Goal: Check status: Check status

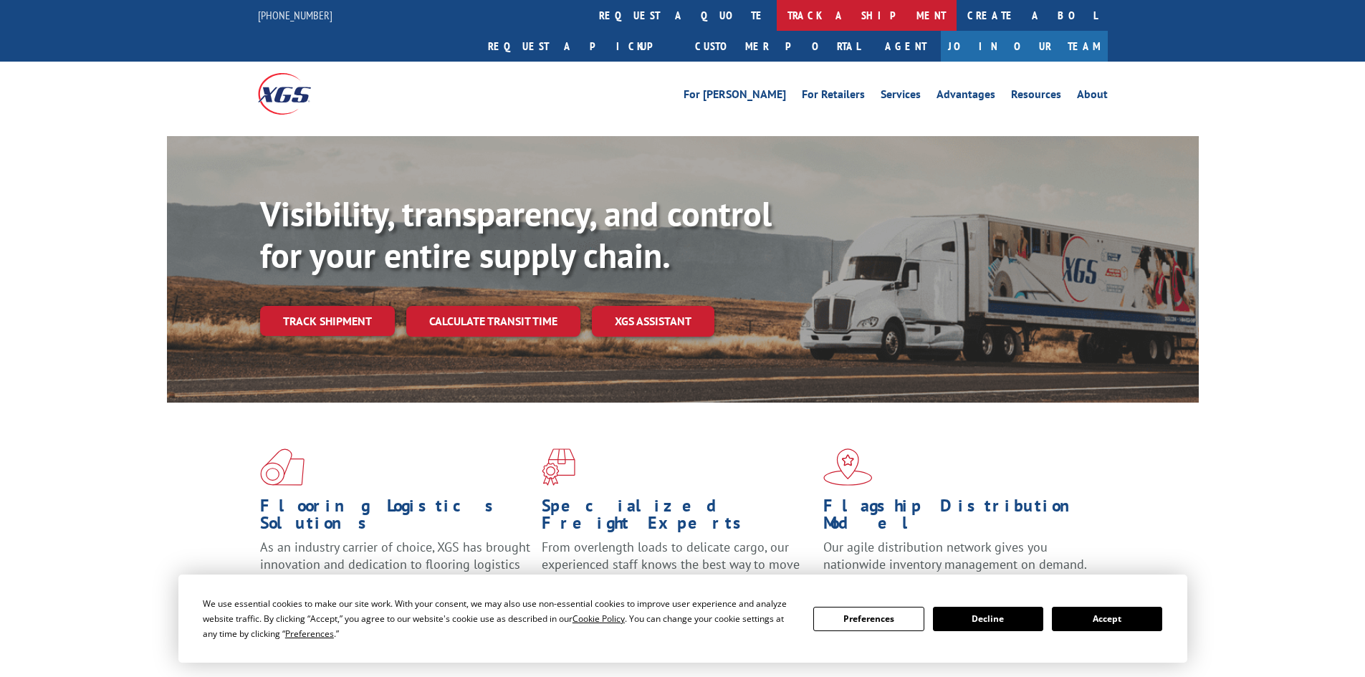
click at [777, 29] on link "track a shipment" at bounding box center [867, 15] width 180 height 31
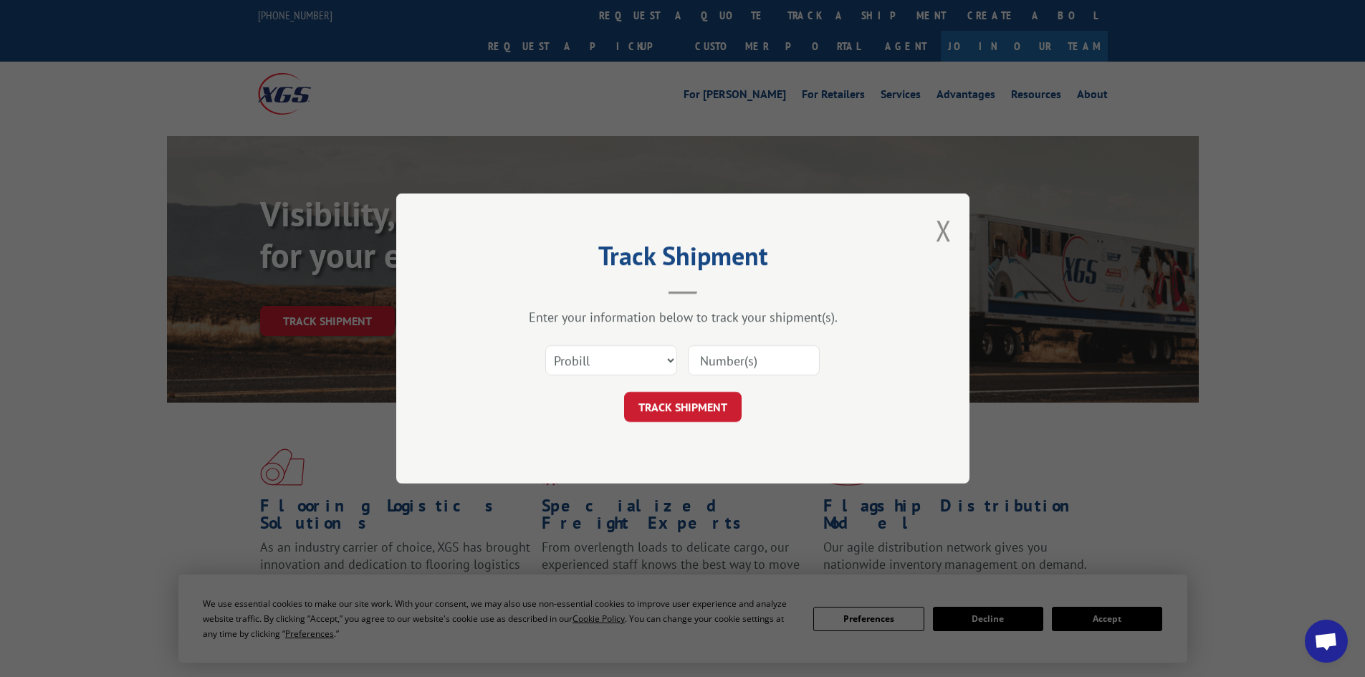
click at [752, 368] on input at bounding box center [754, 360] width 132 height 30
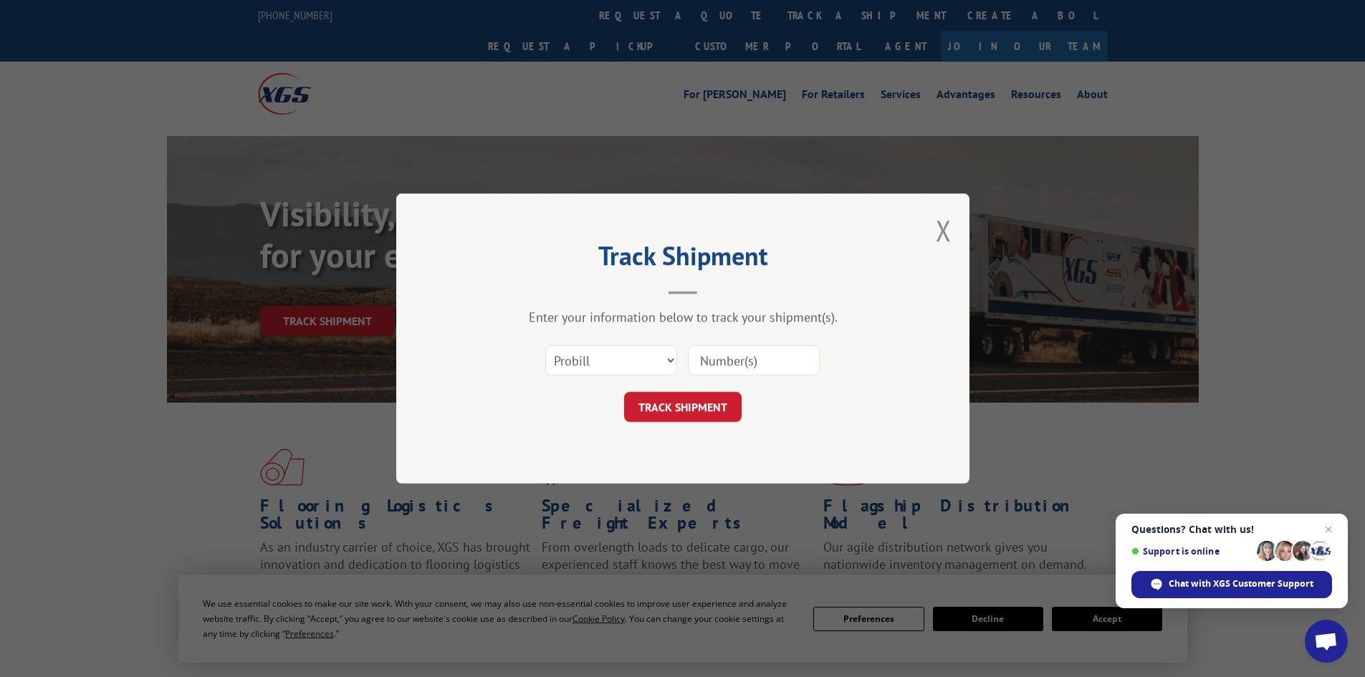
paste input "2871866"
type input "2871866"
click at [687, 411] on button "TRACK SHIPMENT" at bounding box center [683, 407] width 118 height 30
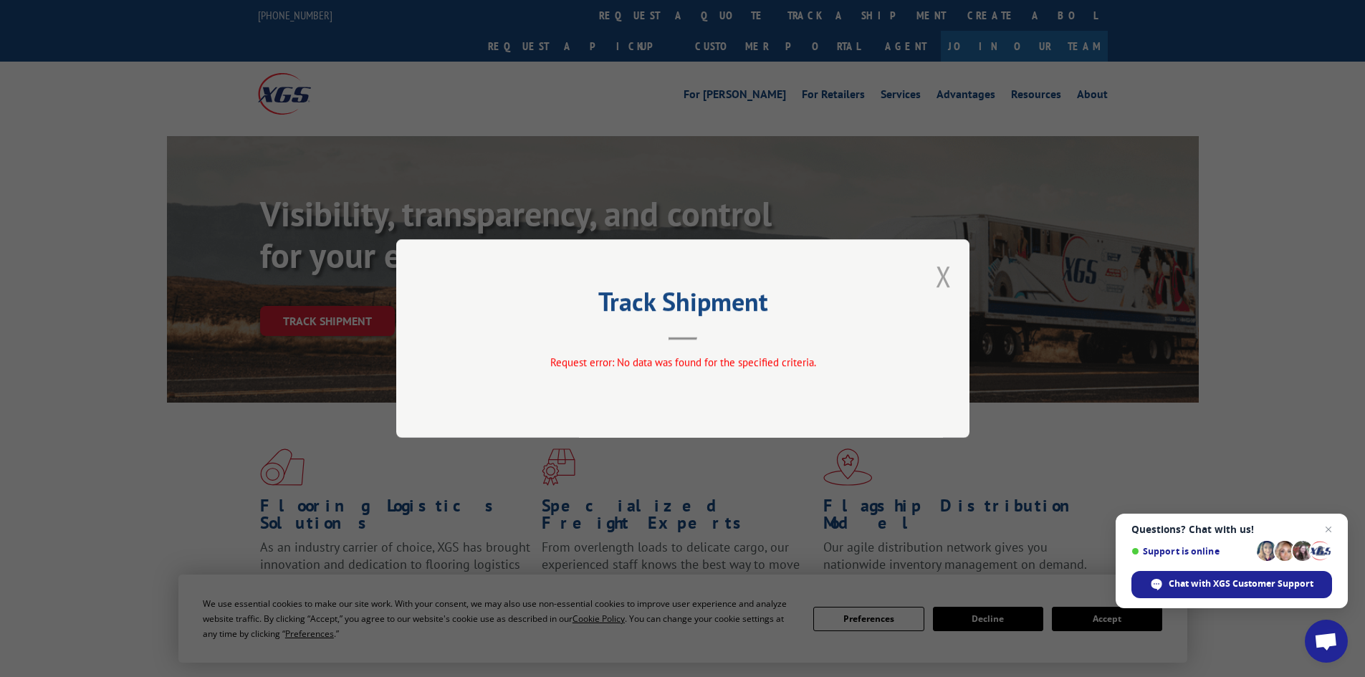
click at [936, 279] on button "Close modal" at bounding box center [944, 276] width 16 height 38
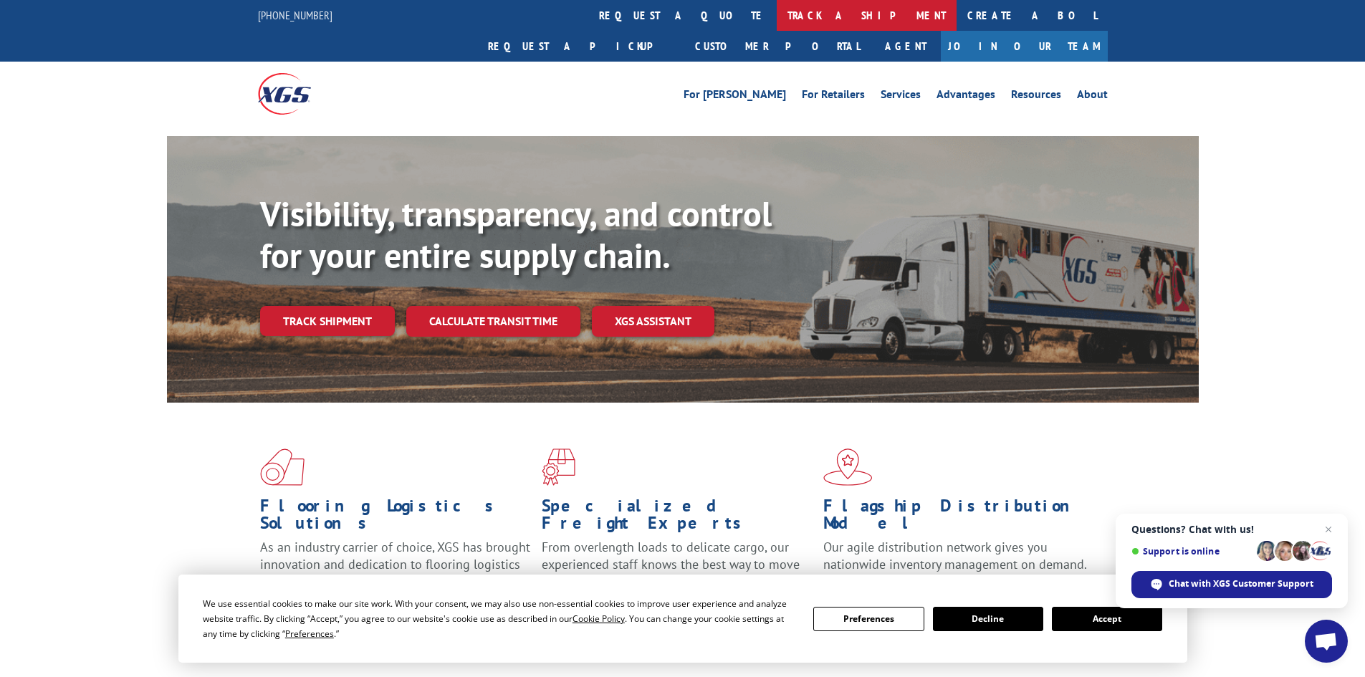
click at [777, 11] on link "track a shipment" at bounding box center [867, 15] width 180 height 31
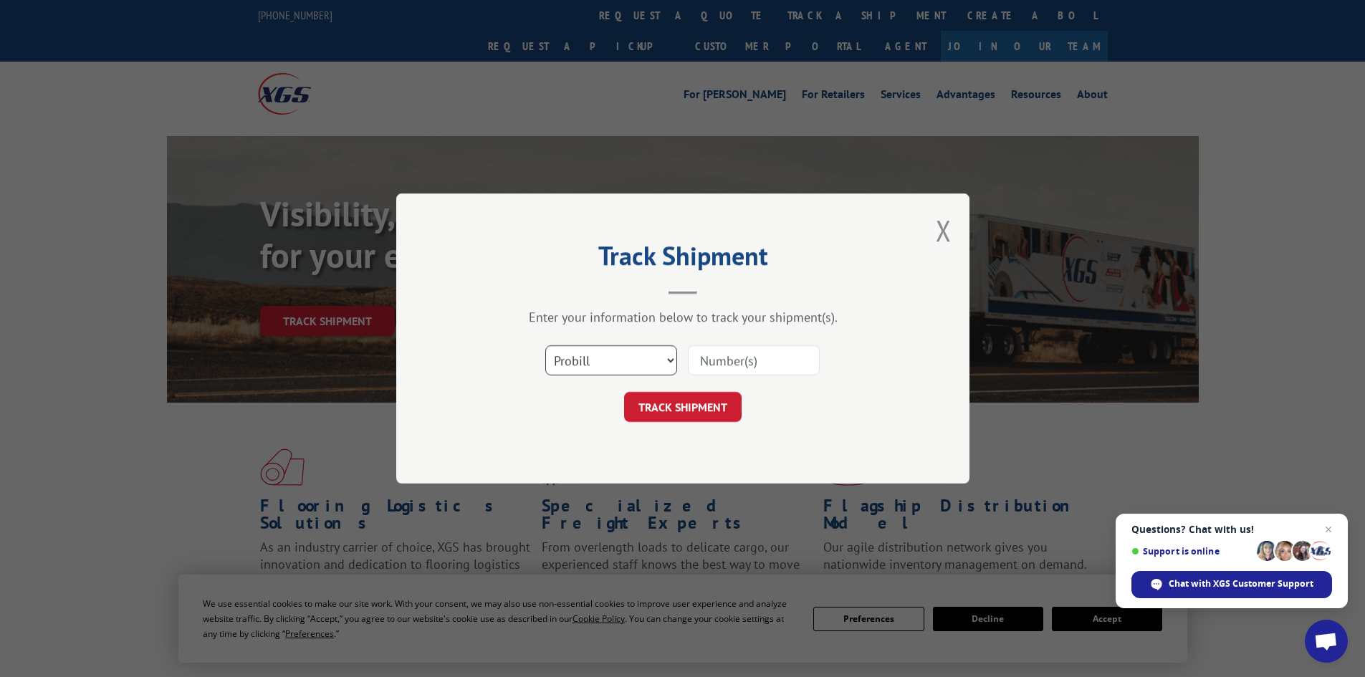
click at [624, 358] on select "Select category... Probill BOL PO" at bounding box center [611, 360] width 132 height 30
select select "bol"
click at [545, 345] on select "Select category... Probill BOL PO" at bounding box center [611, 360] width 132 height 30
click at [707, 356] on input at bounding box center [754, 360] width 132 height 30
paste input "2871866"
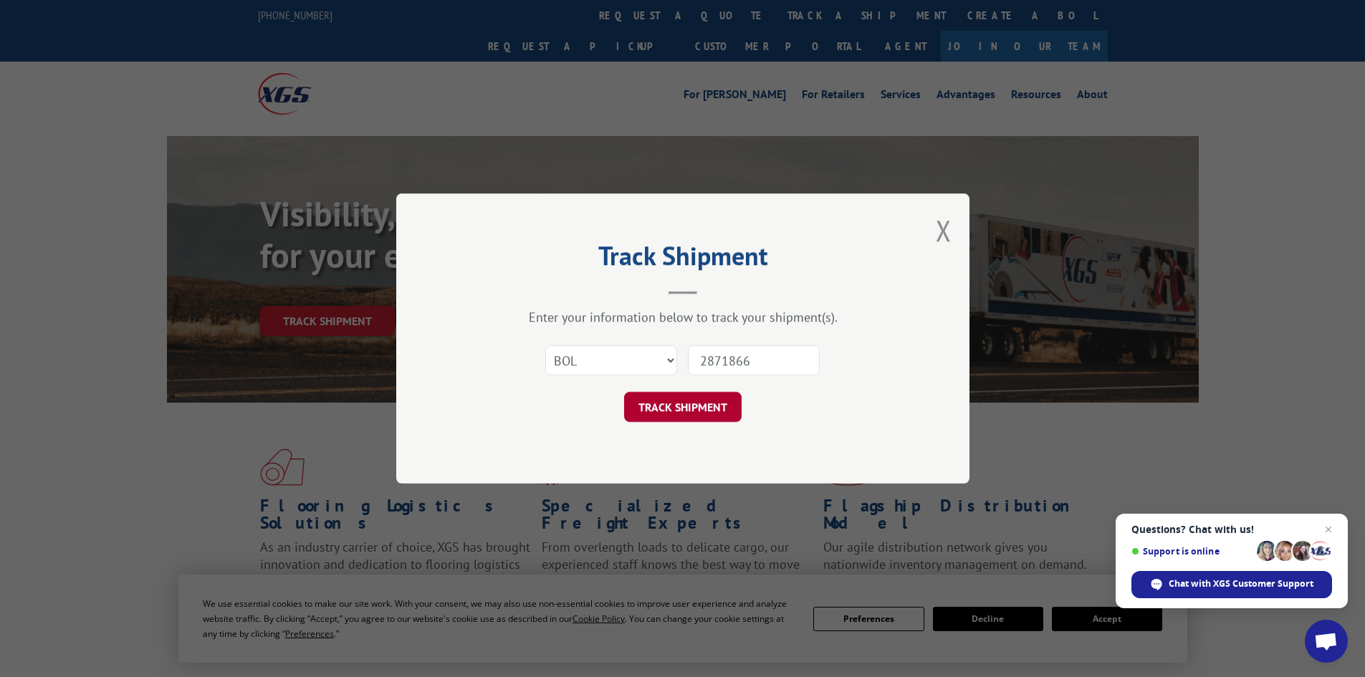
type input "2871866"
click at [700, 409] on button "TRACK SHIPMENT" at bounding box center [683, 407] width 118 height 30
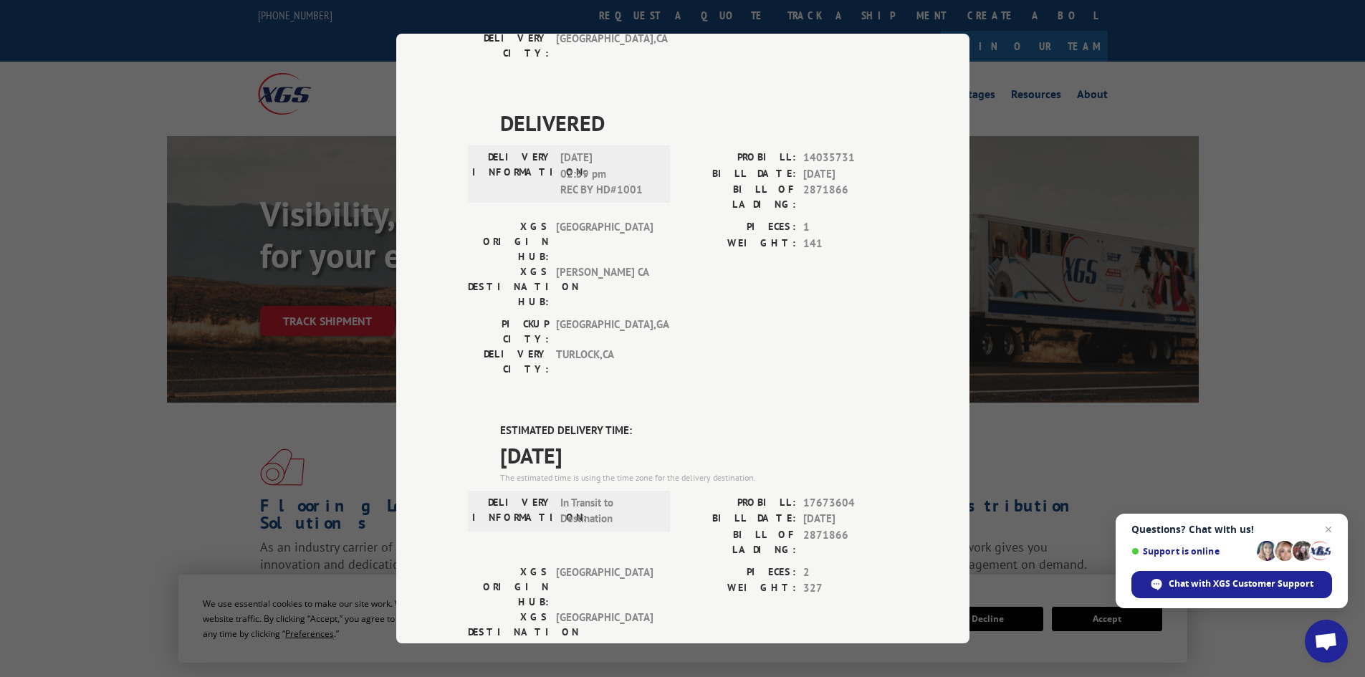
scroll to position [430, 0]
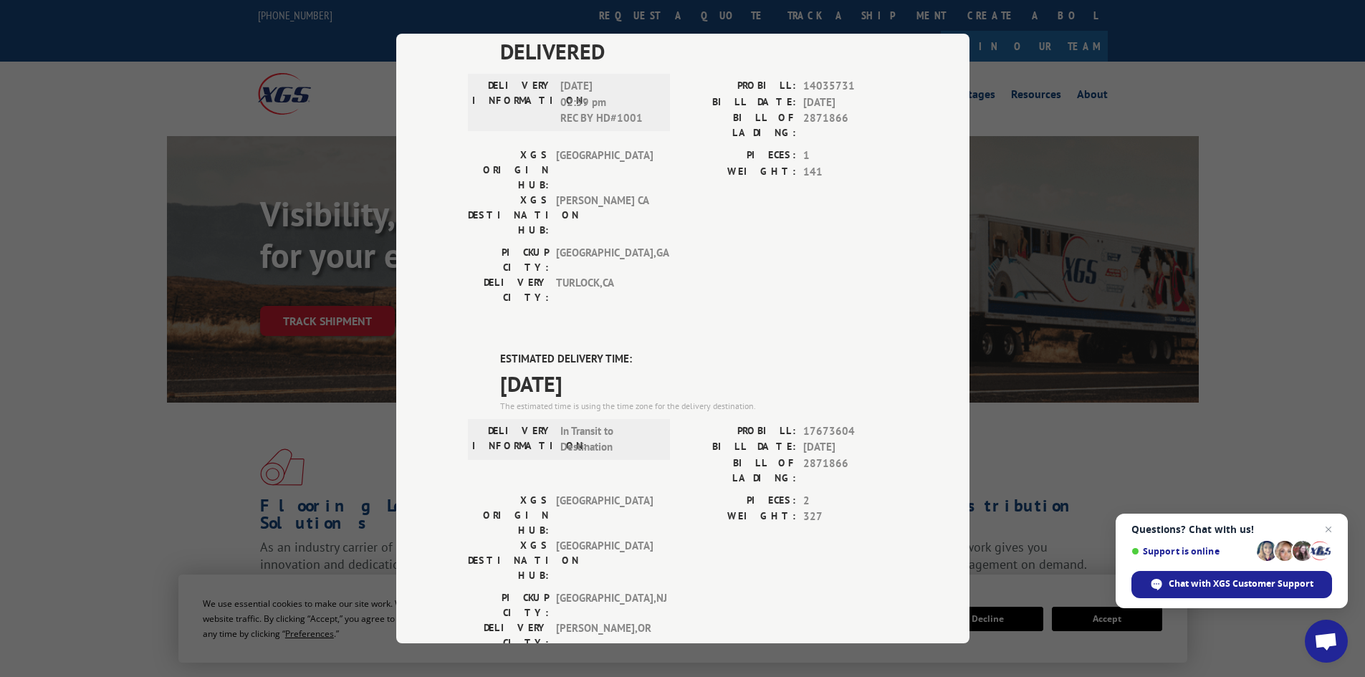
click at [186, 411] on div "Track Shipment DELIVERED DELIVERY INFORMATION: [DATE] 07:48 am [PERSON_NAME] PR…" at bounding box center [682, 338] width 1365 height 677
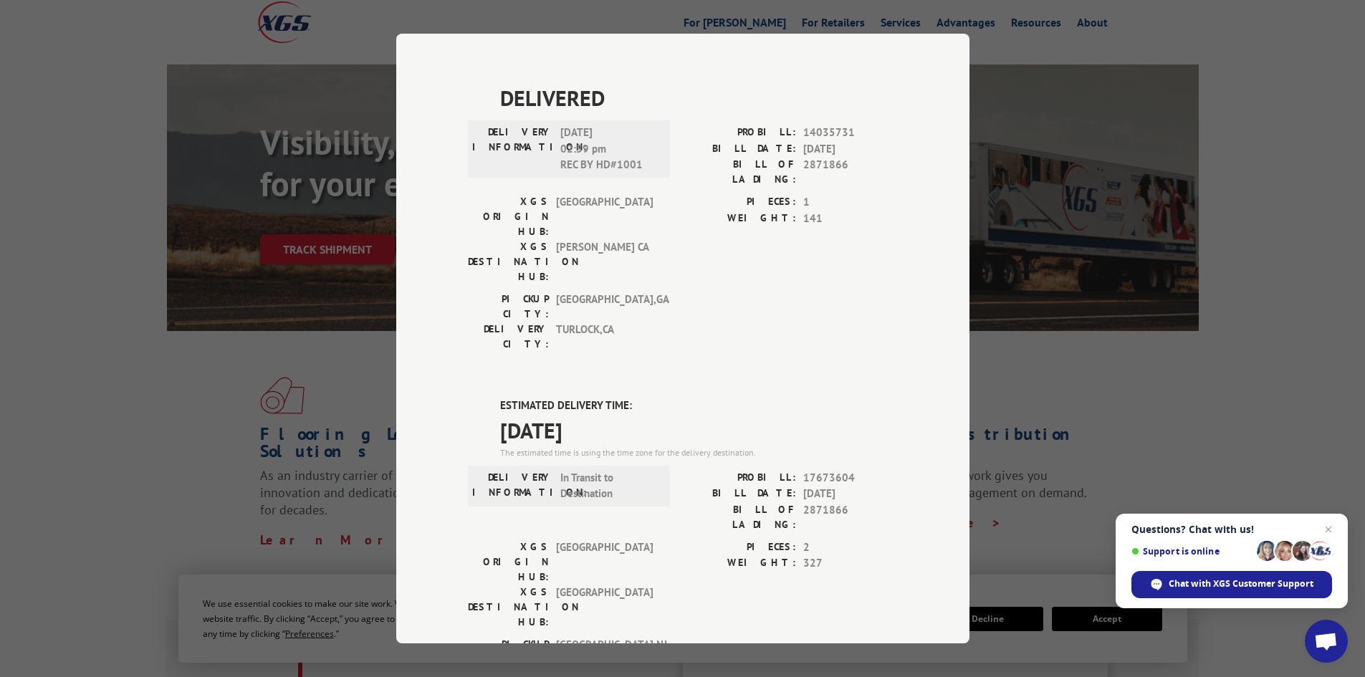
scroll to position [358, 0]
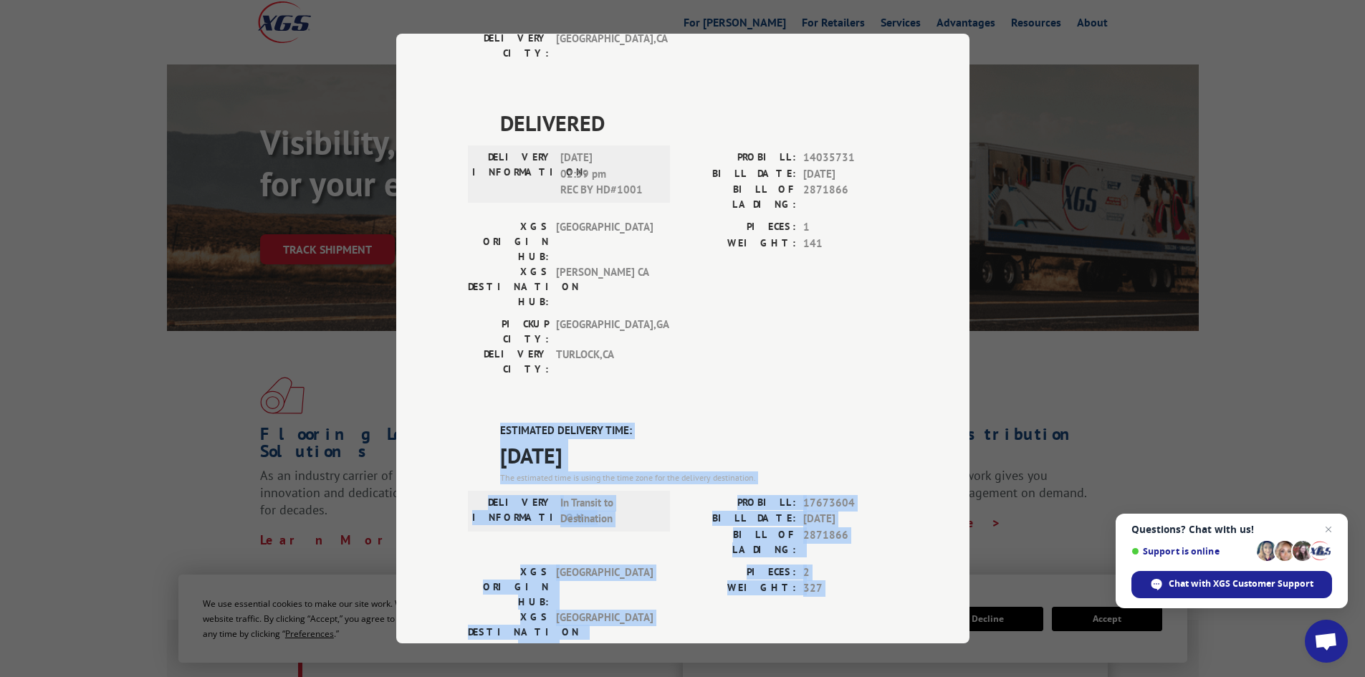
drag, startPoint x: 479, startPoint y: 245, endPoint x: 718, endPoint y: 487, distance: 340.6
click at [718, 487] on div "DELIVERED DELIVERY INFORMATION: [DATE] 07:48 am [PERSON_NAME] PROBILL: 12079724…" at bounding box center [683, 384] width 430 height 1186
click at [108, 333] on div "Track Shipment DELIVERED DELIVERY INFORMATION: [DATE] 07:48 am [PERSON_NAME] PR…" at bounding box center [682, 338] width 1365 height 677
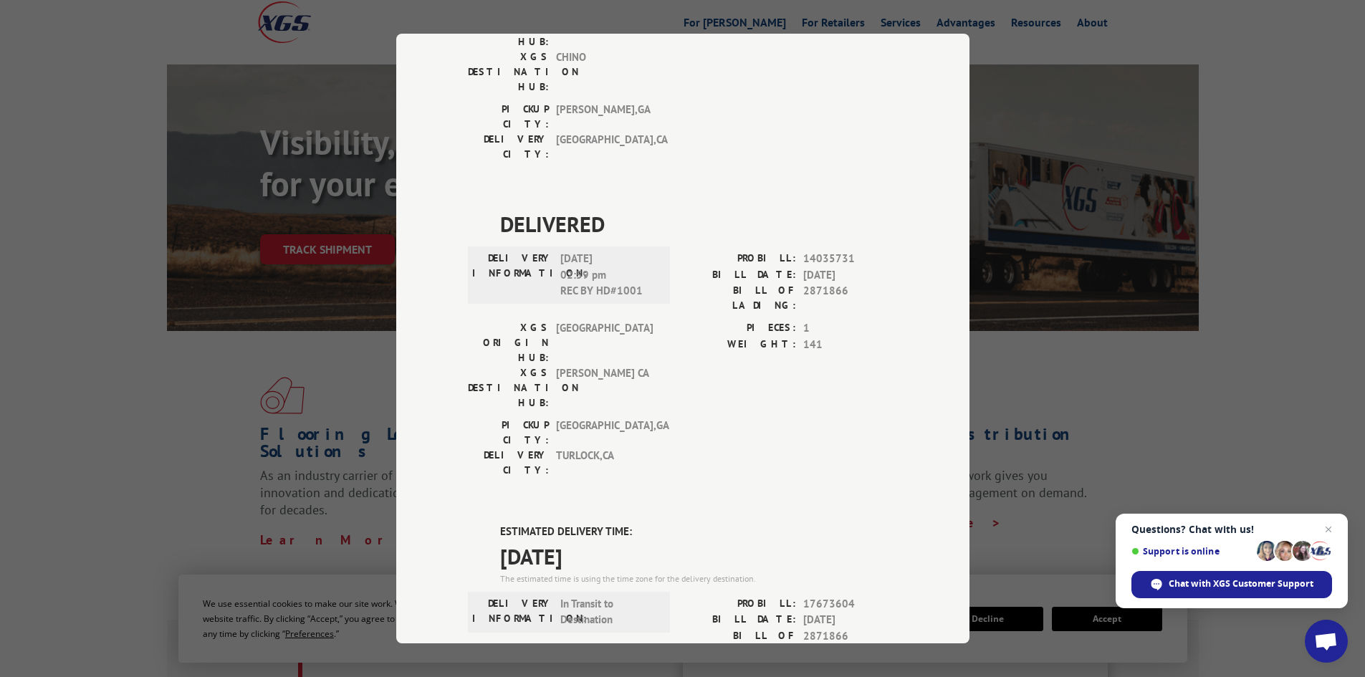
scroll to position [0, 0]
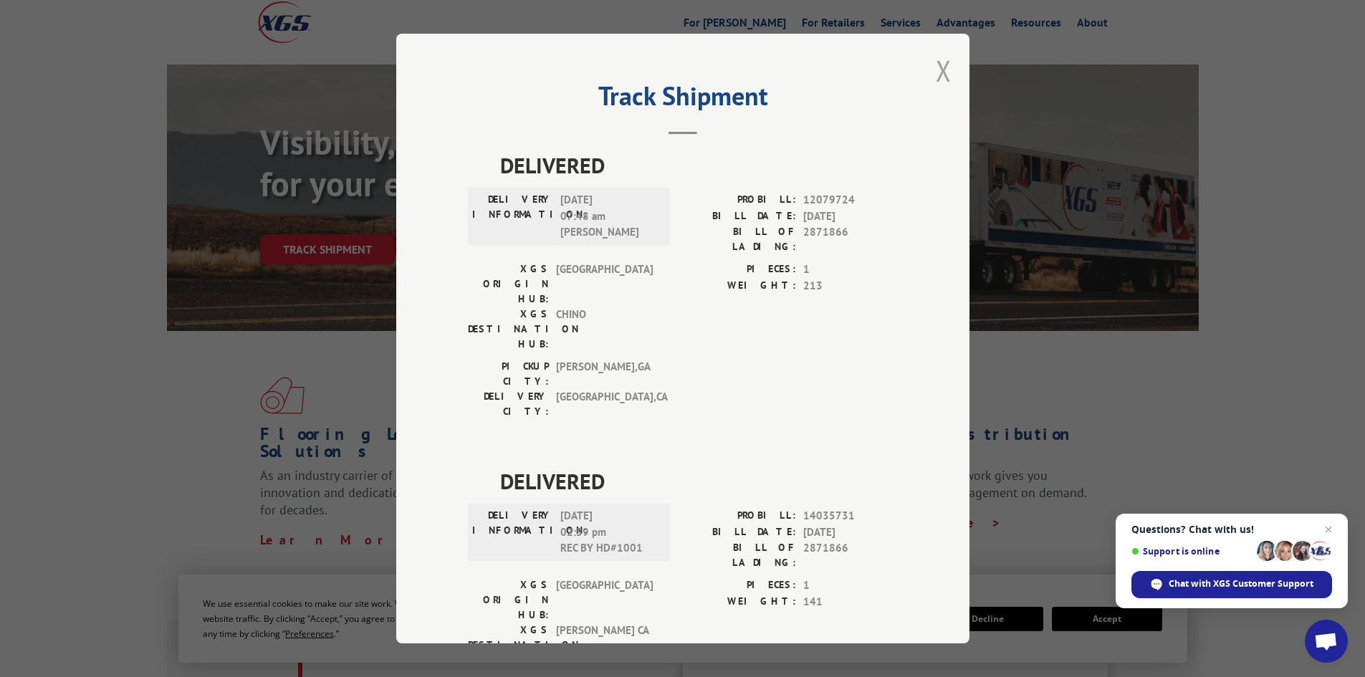
click at [939, 77] on button "Close modal" at bounding box center [944, 71] width 16 height 38
